Goal: Transaction & Acquisition: Book appointment/travel/reservation

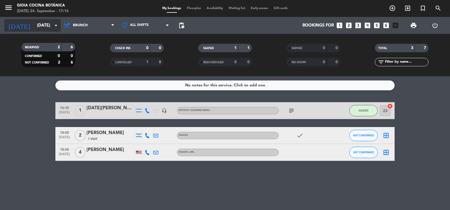
click at [48, 26] on input "[DATE]" at bounding box center [61, 25] width 54 height 10
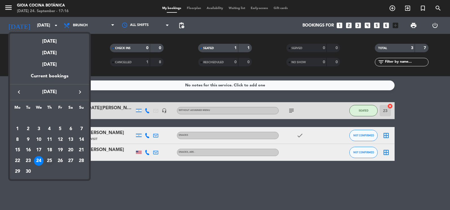
click at [49, 160] on div "25" at bounding box center [50, 161] width 10 height 10
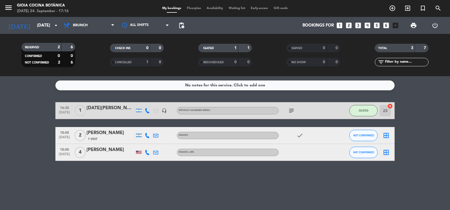
type input "[DATE]"
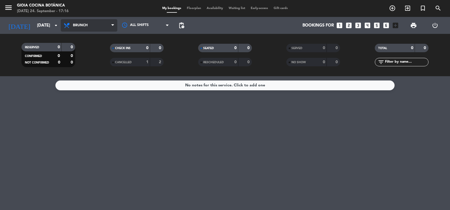
click at [87, 27] on span "Brunch" at bounding box center [80, 25] width 15 height 4
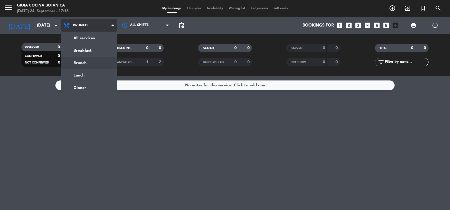
click at [89, 59] on div "menu [PERSON_NAME] Cocina Botánica [DATE] 24. September - 17:16 My bookings Flo…" at bounding box center [225, 38] width 450 height 76
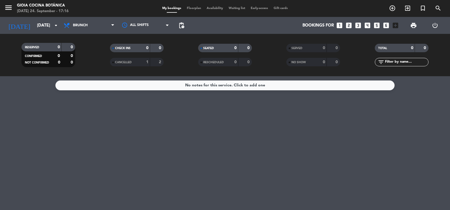
click at [342, 27] on icon "looks_one" at bounding box center [339, 25] width 7 height 7
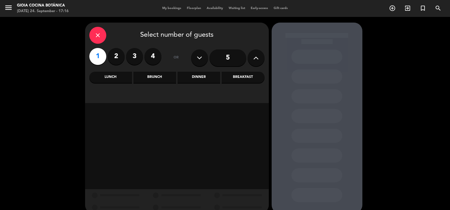
click at [102, 57] on label "1" at bounding box center [97, 56] width 17 height 17
click at [148, 78] on div "Brunch" at bounding box center [155, 77] width 43 height 11
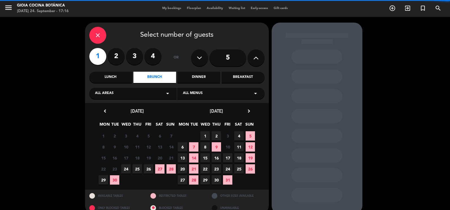
scroll to position [9, 0]
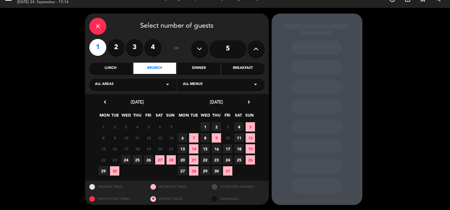
click at [138, 162] on span "25" at bounding box center [137, 160] width 9 height 9
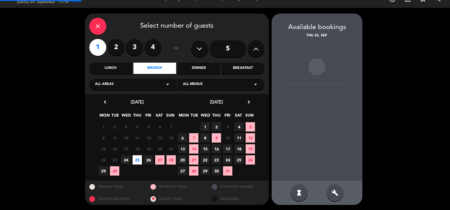
scroll to position [9, 0]
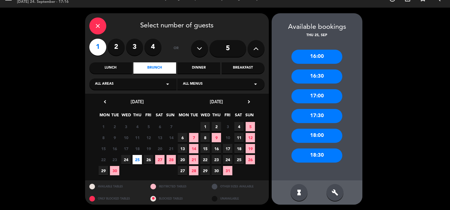
click at [320, 78] on div "16:30" at bounding box center [317, 77] width 51 height 14
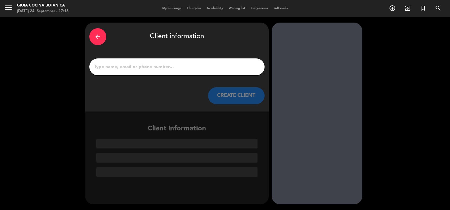
scroll to position [0, 0]
click at [159, 68] on input "1" at bounding box center [177, 67] width 167 height 8
drag, startPoint x: 175, startPoint y: 44, endPoint x: 165, endPoint y: 41, distance: 11.0
click at [175, 44] on div "arrow_back Client information" at bounding box center [176, 37] width 175 height 20
click at [103, 34] on div "arrow_back" at bounding box center [97, 36] width 17 height 17
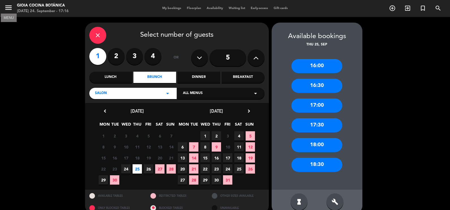
click at [9, 5] on icon "menu" at bounding box center [8, 7] width 8 height 8
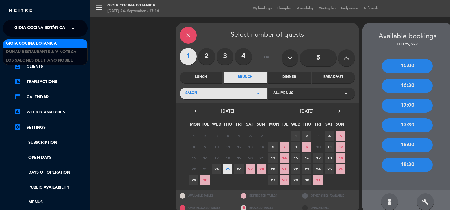
click at [77, 31] on span at bounding box center [75, 28] width 10 height 12
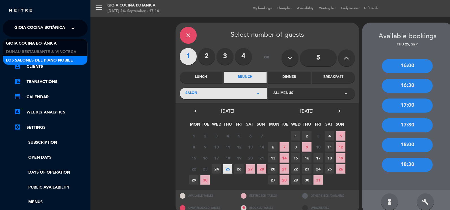
click at [72, 60] on span "Los Salones del Piano Nobile" at bounding box center [39, 60] width 67 height 7
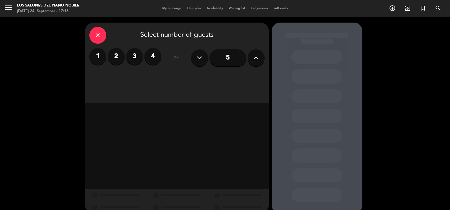
click at [98, 61] on label "1" at bounding box center [97, 56] width 17 height 17
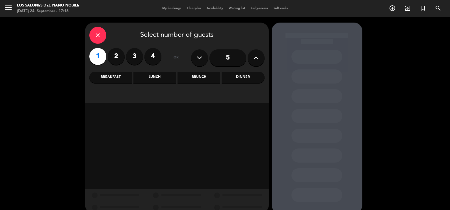
click at [148, 76] on div "Lunch" at bounding box center [155, 77] width 43 height 11
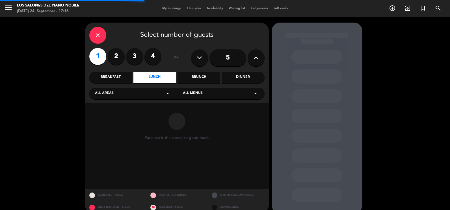
click at [202, 79] on div "Brunch" at bounding box center [199, 77] width 43 height 11
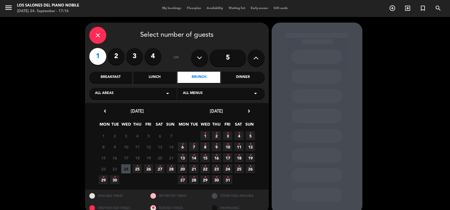
click at [150, 170] on span "26 •" at bounding box center [148, 169] width 9 height 9
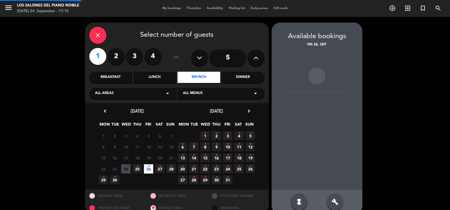
scroll to position [9, 0]
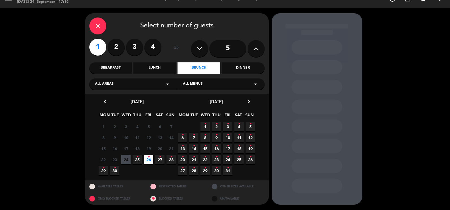
click at [151, 161] on span "26 •" at bounding box center [148, 159] width 9 height 9
click at [201, 68] on div "Brunch" at bounding box center [199, 68] width 43 height 11
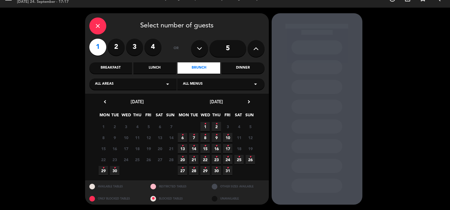
click at [95, 51] on label "1" at bounding box center [97, 47] width 17 height 17
click at [154, 166] on div "Closed" at bounding box center [159, 166] width 10 height 2
click at [147, 174] on span "3 Closed" at bounding box center [148, 170] width 9 height 9
click at [145, 163] on span "26" at bounding box center [148, 159] width 9 height 9
click at [150, 158] on span "26" at bounding box center [148, 159] width 9 height 9
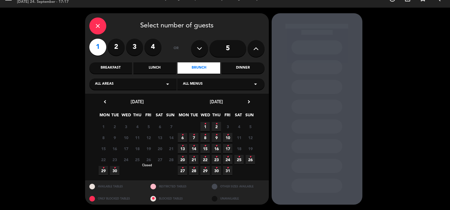
drag, startPoint x: 137, startPoint y: 159, endPoint x: 149, endPoint y: 162, distance: 12.8
click at [138, 160] on span "25" at bounding box center [137, 159] width 9 height 9
click at [149, 162] on span "26" at bounding box center [148, 159] width 9 height 9
click at [99, 24] on icon "close" at bounding box center [97, 26] width 7 height 7
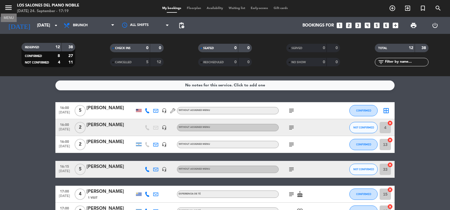
click at [12, 4] on icon "menu" at bounding box center [8, 7] width 8 height 8
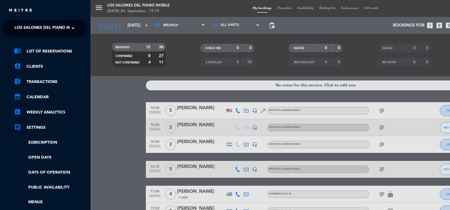
click at [67, 26] on span "Los Salones del Piano Nobile" at bounding box center [47, 28] width 67 height 12
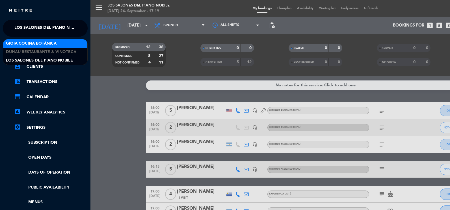
click at [69, 42] on div "Gioia Cocina Botánica" at bounding box center [45, 43] width 84 height 8
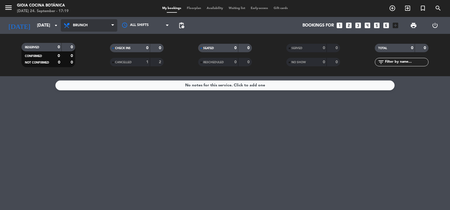
click at [93, 25] on span "Brunch" at bounding box center [89, 25] width 57 height 12
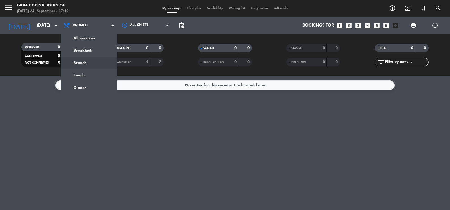
drag, startPoint x: 92, startPoint y: 60, endPoint x: 115, endPoint y: 68, distance: 24.0
click at [92, 60] on div "menu [PERSON_NAME] Cocina Botánica [DATE] 24. September - 17:19 My bookings Flo…" at bounding box center [225, 38] width 450 height 76
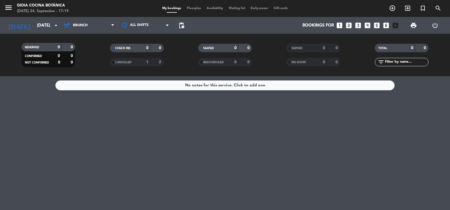
click at [343, 25] on icon "looks_one" at bounding box center [339, 25] width 7 height 7
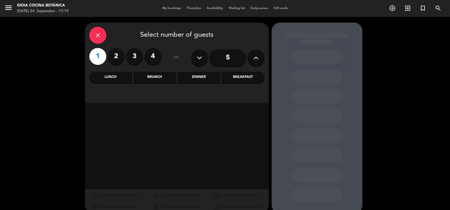
click at [96, 59] on label "1" at bounding box center [97, 56] width 17 height 17
click at [166, 78] on div "Brunch" at bounding box center [155, 77] width 43 height 11
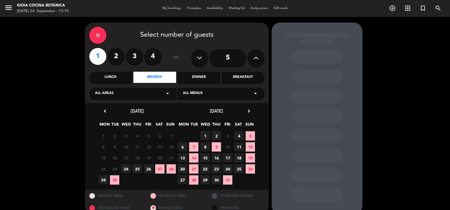
click at [150, 167] on span "26" at bounding box center [148, 169] width 9 height 9
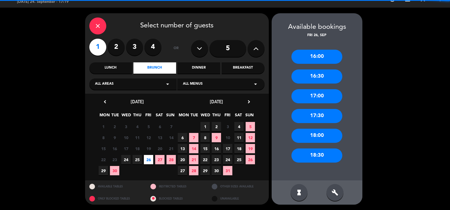
click at [141, 160] on span "25" at bounding box center [137, 159] width 9 height 9
